Goal: Information Seeking & Learning: Learn about a topic

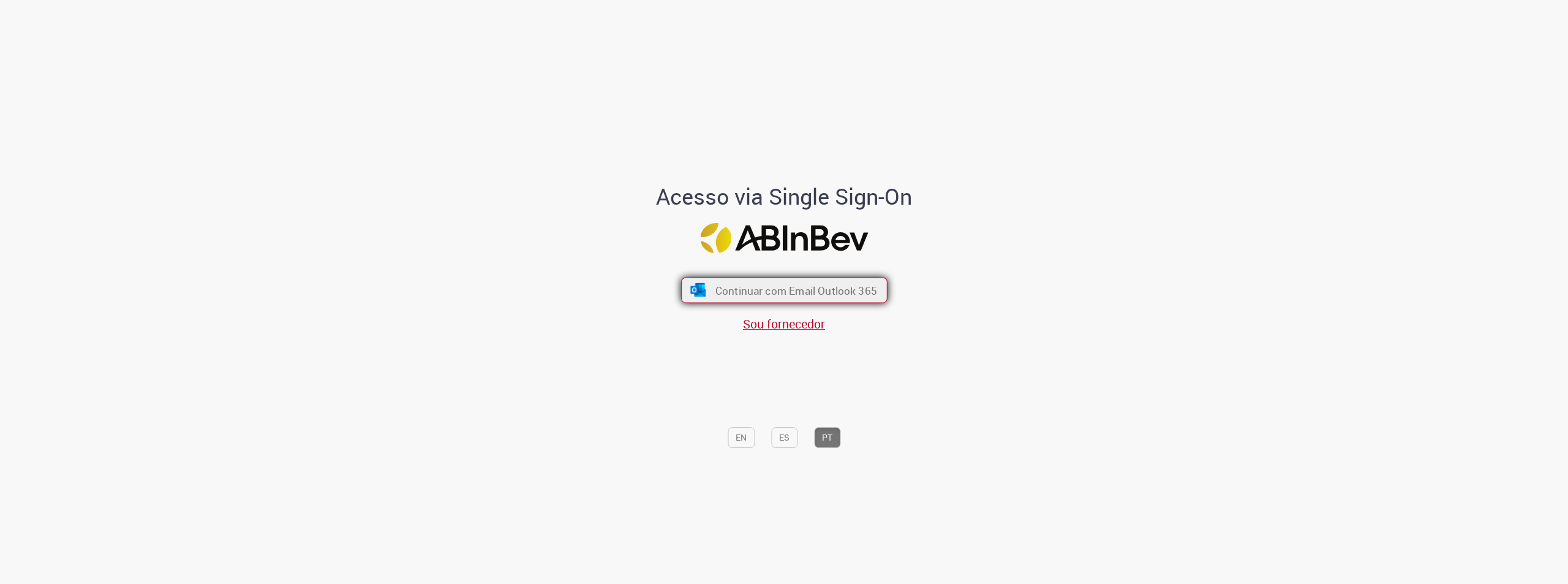
click at [788, 293] on span "Continuar com Email Outlook 365" at bounding box center [795, 290] width 161 height 14
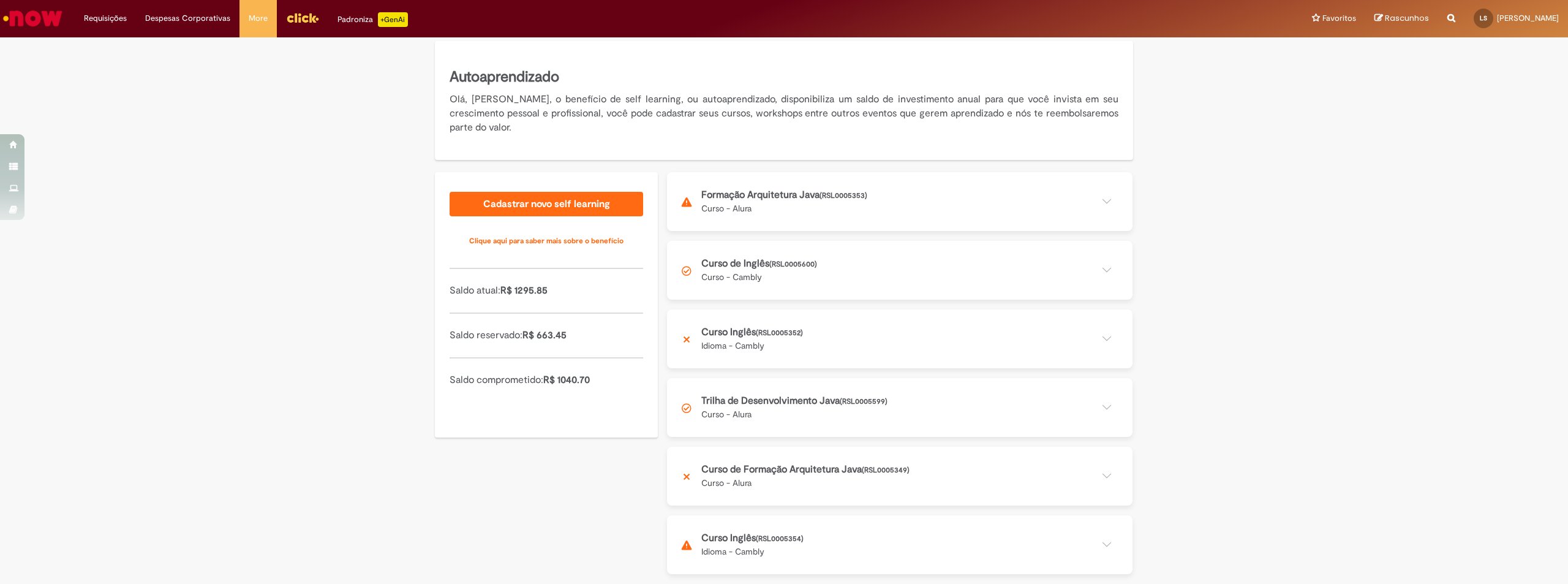
click at [840, 415] on button at bounding box center [900, 407] width 465 height 59
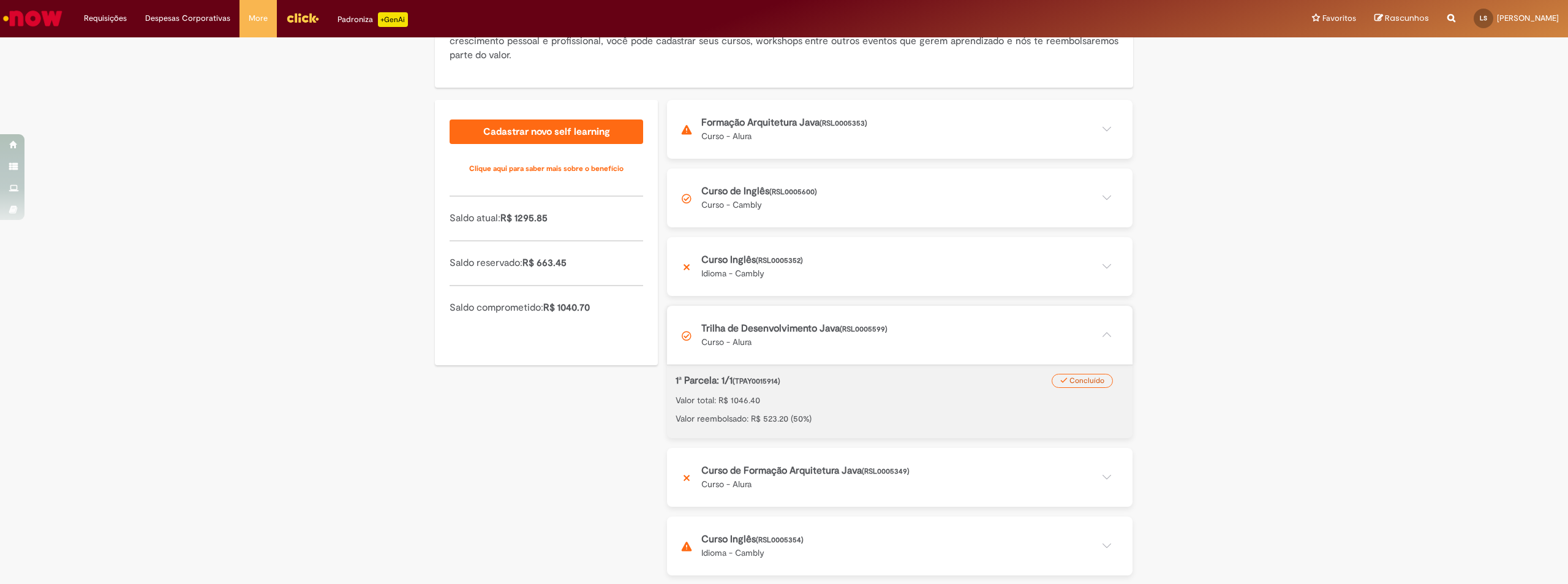
scroll to position [197, 0]
click at [820, 546] on button at bounding box center [900, 544] width 465 height 59
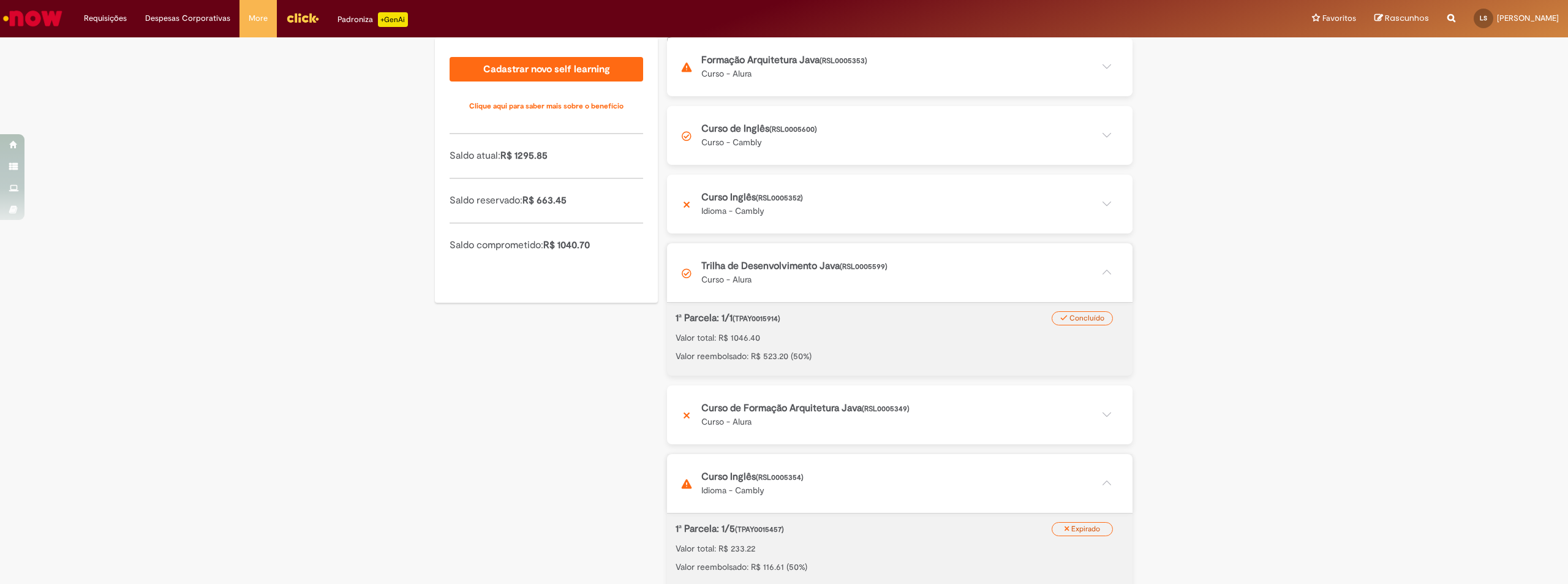
click at [1060, 478] on button at bounding box center [900, 483] width 465 height 59
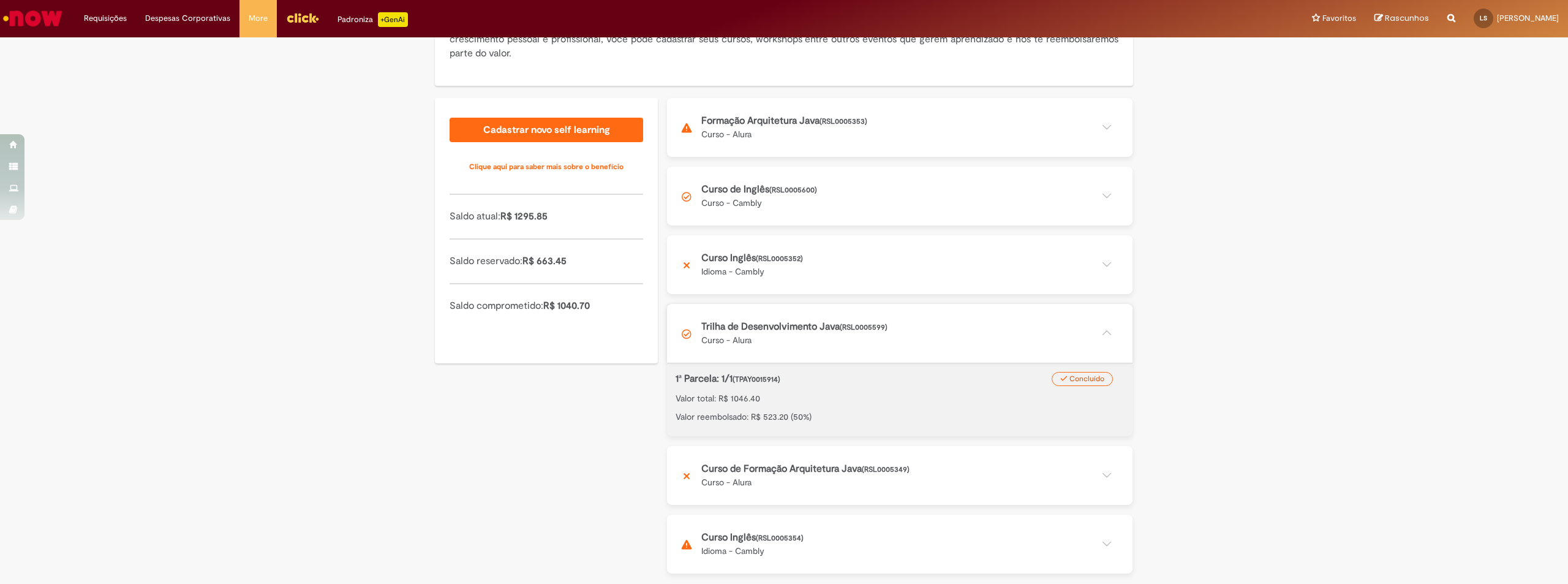
click at [793, 192] on button at bounding box center [900, 196] width 465 height 59
